Goal: Task Accomplishment & Management: Manage account settings

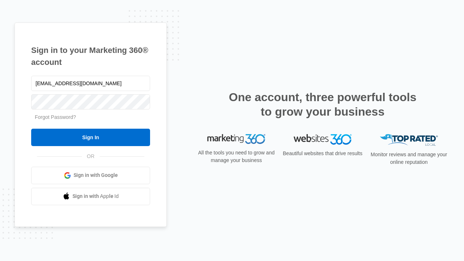
type input "[EMAIL_ADDRESS][DOMAIN_NAME]"
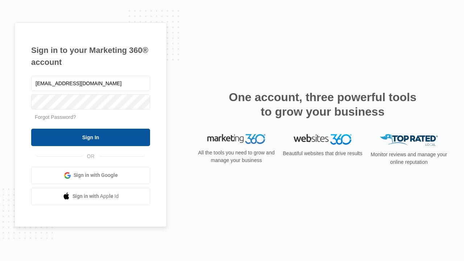
click at [91, 137] on input "Sign In" at bounding box center [90, 137] width 119 height 17
